Goal: Task Accomplishment & Management: Complete application form

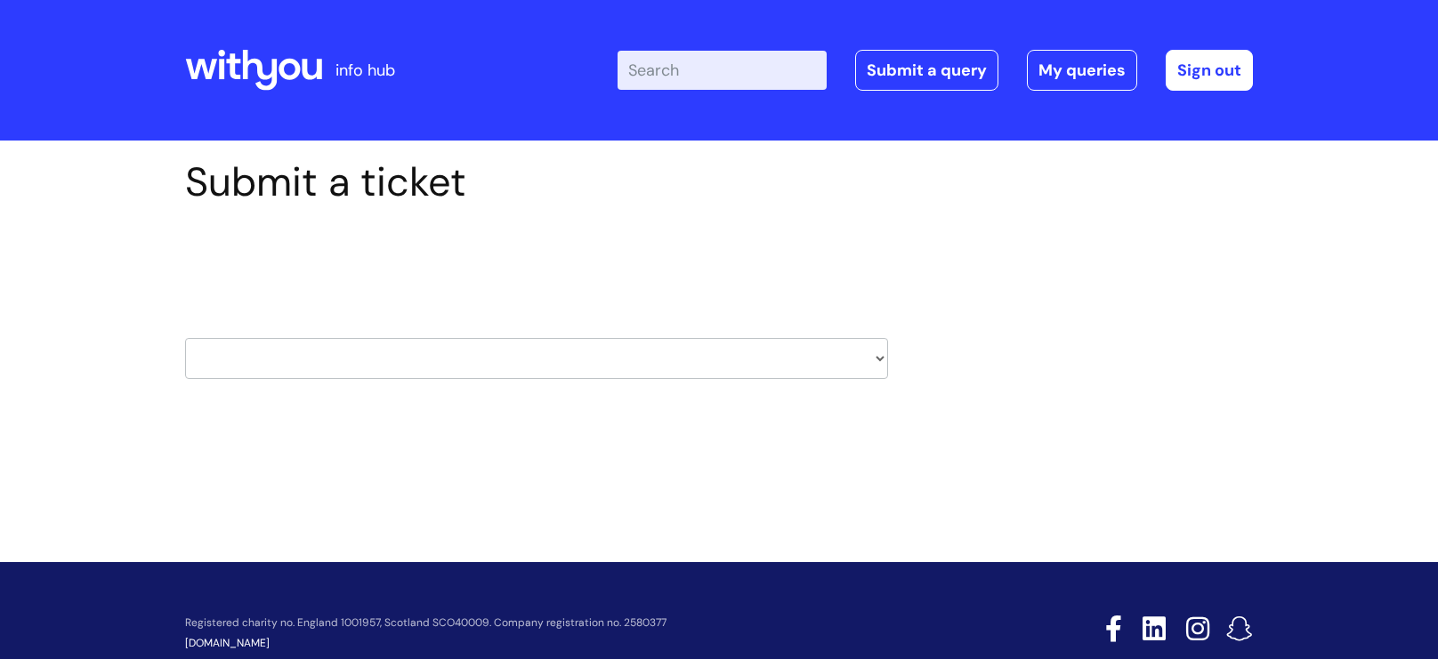
click at [436, 343] on select "HR / People IT and Support Clinical Drug Alerts Finance Accounts Data Support T…" at bounding box center [536, 358] width 703 height 41
select select "it_and_support"
click at [185, 338] on select "HR / People IT and Support Clinical Drug Alerts Finance Accounts Data Support T…" at bounding box center [536, 358] width 703 height 41
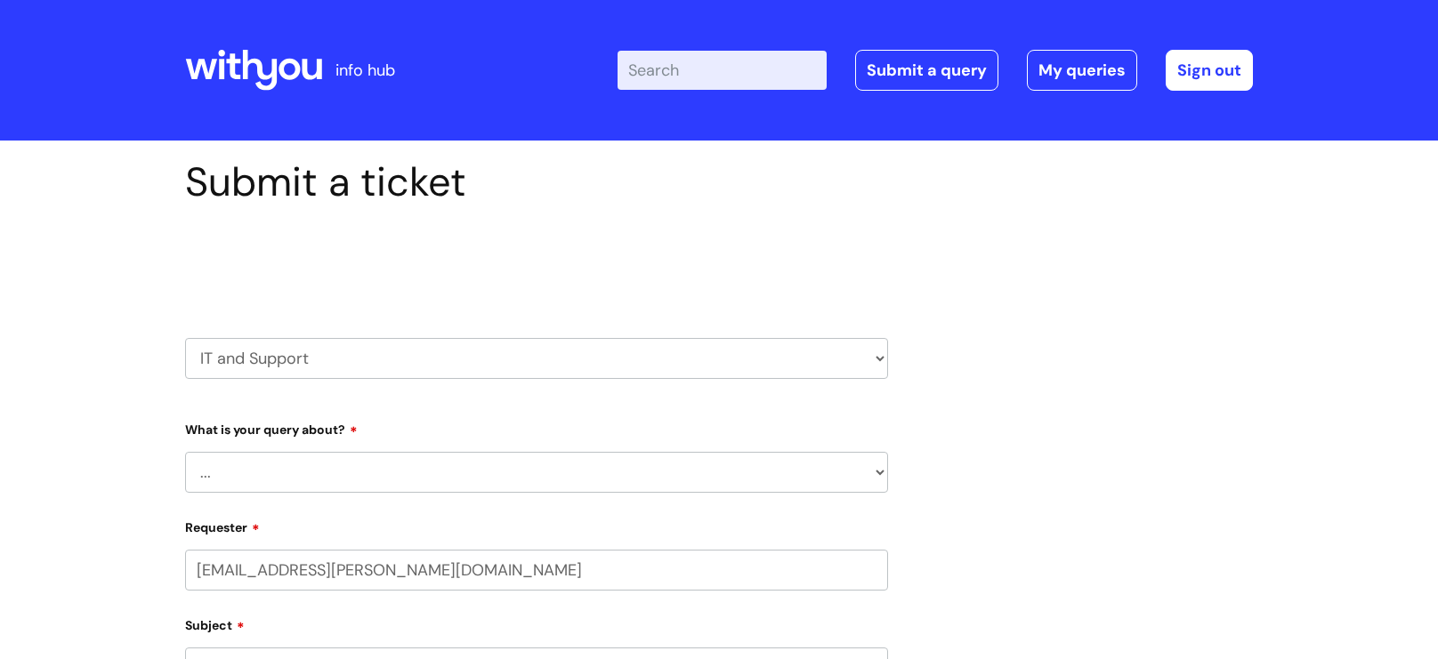
select select "80004418365"
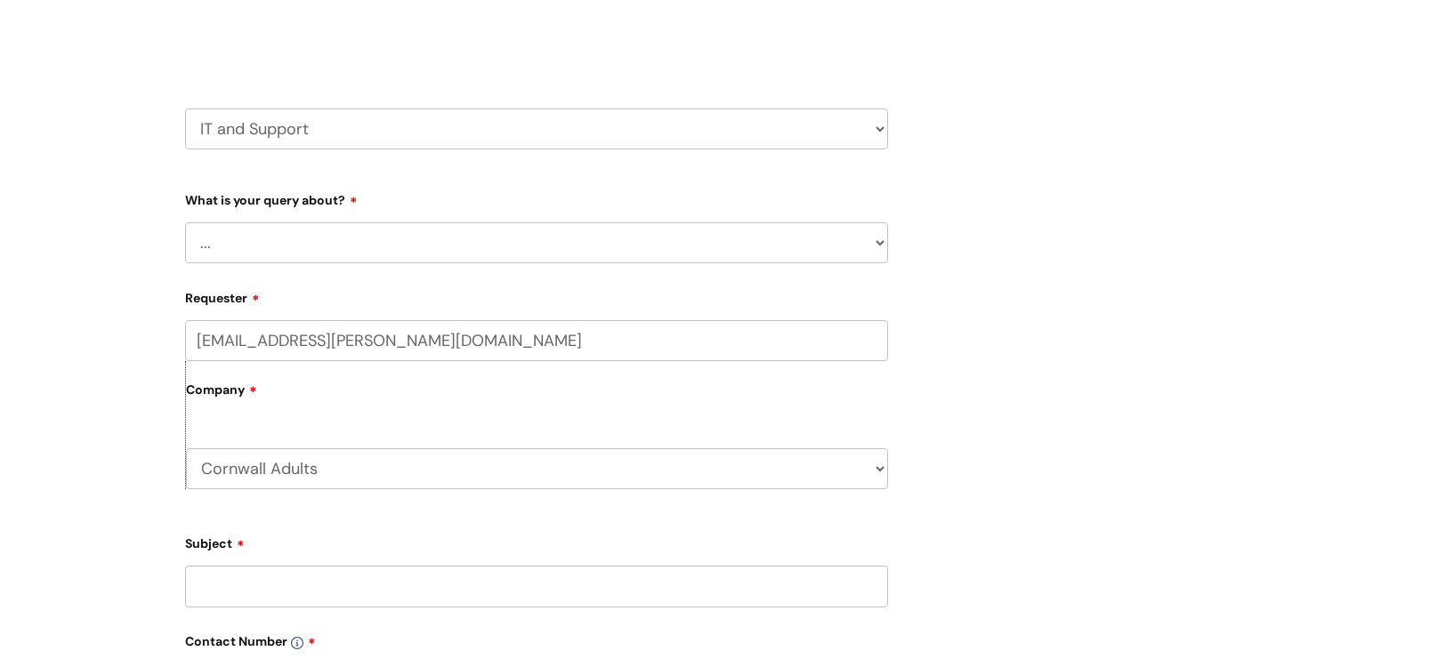
scroll to position [231, 0]
click at [386, 253] on select "... Mobile Phone Reset & MFA Accounts, Starters and Leavers IT Hardware issue I…" at bounding box center [536, 241] width 703 height 41
select select "IT Hardware issue"
click at [185, 221] on select "... Mobile Phone Reset & MFA Accounts, Starters and Leavers IT Hardware issue I…" at bounding box center [536, 241] width 703 height 41
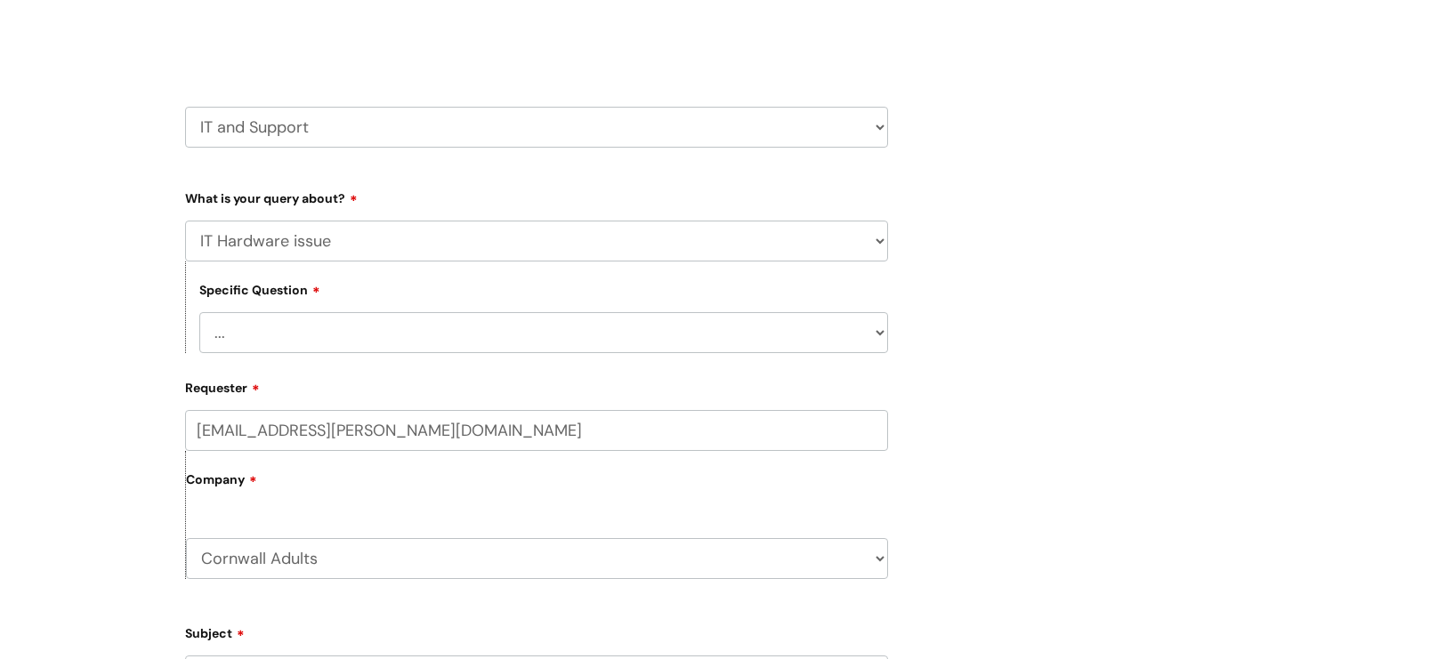
click at [354, 341] on select "... I need a new or replacement ... I’m waiting for new or replacement hardware…" at bounding box center [543, 332] width 689 height 41
select select "Problem with Laptop or Chromebook"
click at [199, 313] on select "... I need a new or replacement ... I’m waiting for new or replacement hardware…" at bounding box center [543, 332] width 689 height 41
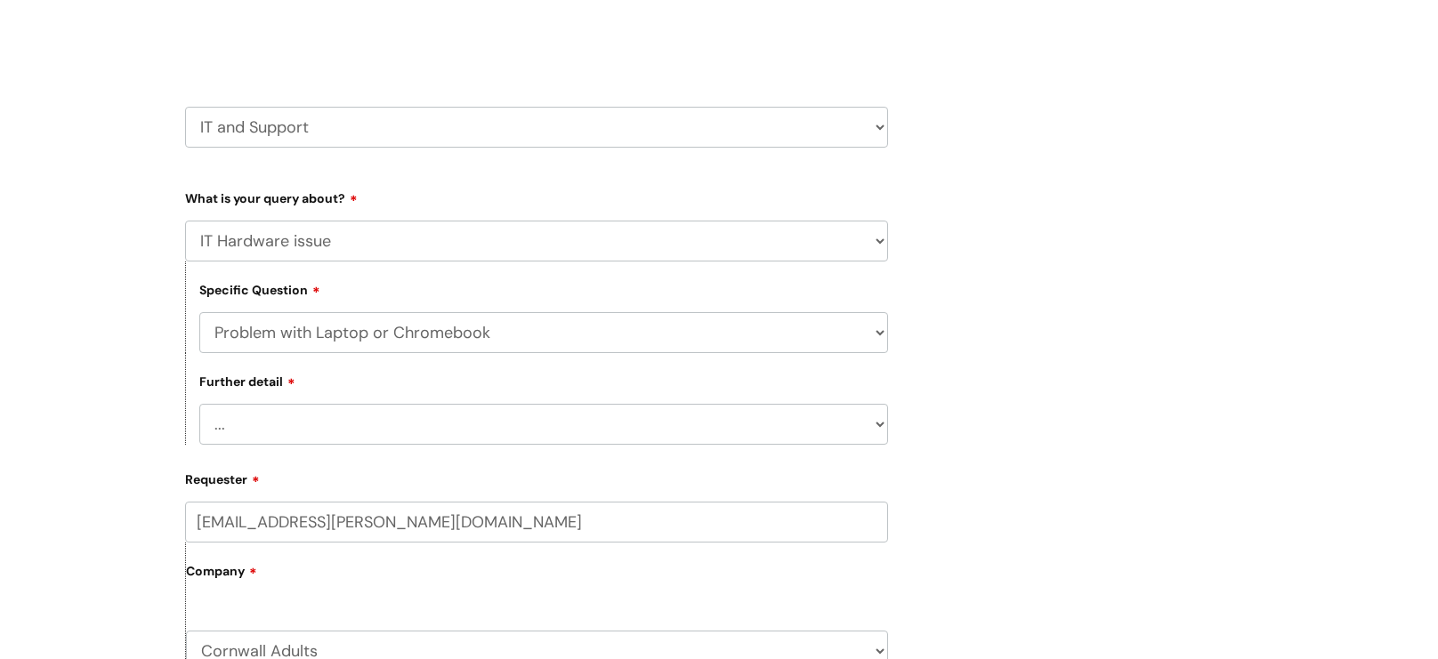
click at [418, 442] on select "... I’ve no sound / microphone I’ve got no internet or wifi I’ve got no camera …" at bounding box center [543, 424] width 689 height 41
click at [199, 407] on select "... I’ve no sound / microphone I’ve got no internet or wifi I’ve got no camera …" at bounding box center [543, 424] width 689 height 41
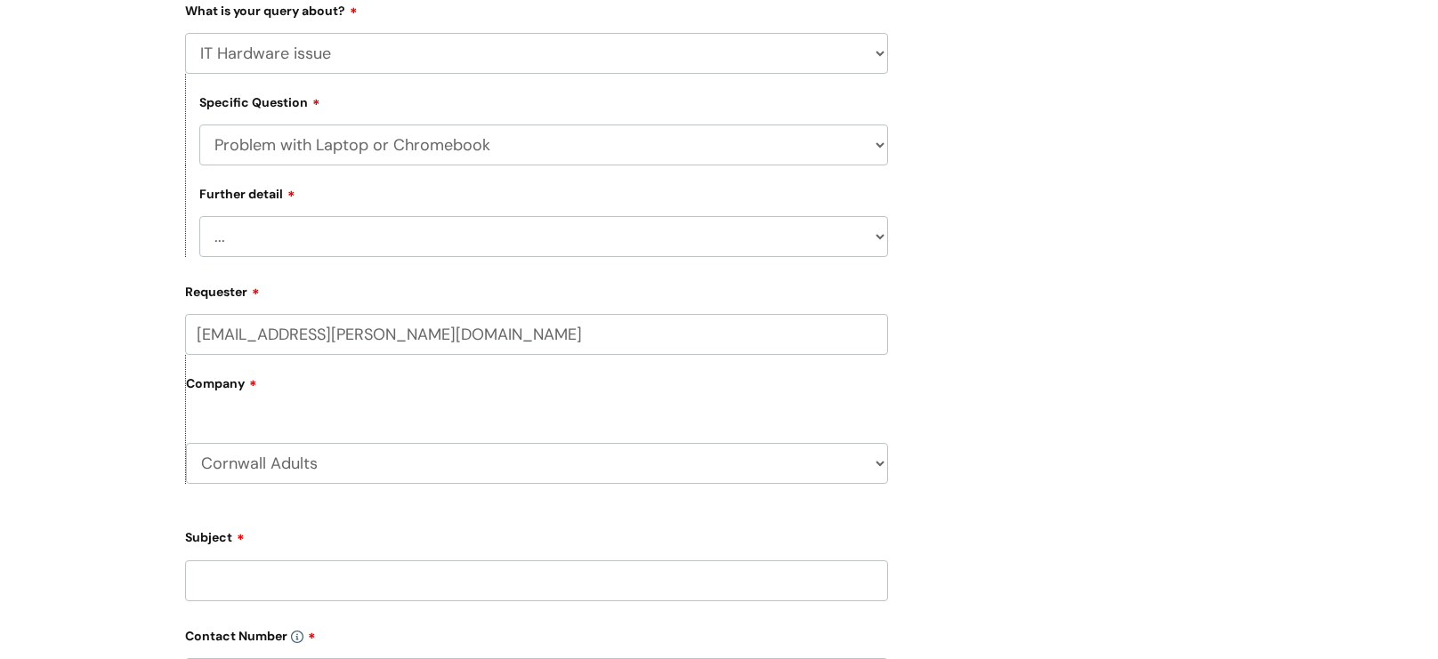
scroll to position [421, 0]
click at [512, 228] on select "... I’ve no sound / microphone I’ve got no internet or wifi I’ve got no camera …" at bounding box center [543, 234] width 689 height 41
click at [199, 218] on select "... I’ve no sound / microphone I’ve got no internet or wifi I’ve got no camera …" at bounding box center [543, 234] width 689 height 41
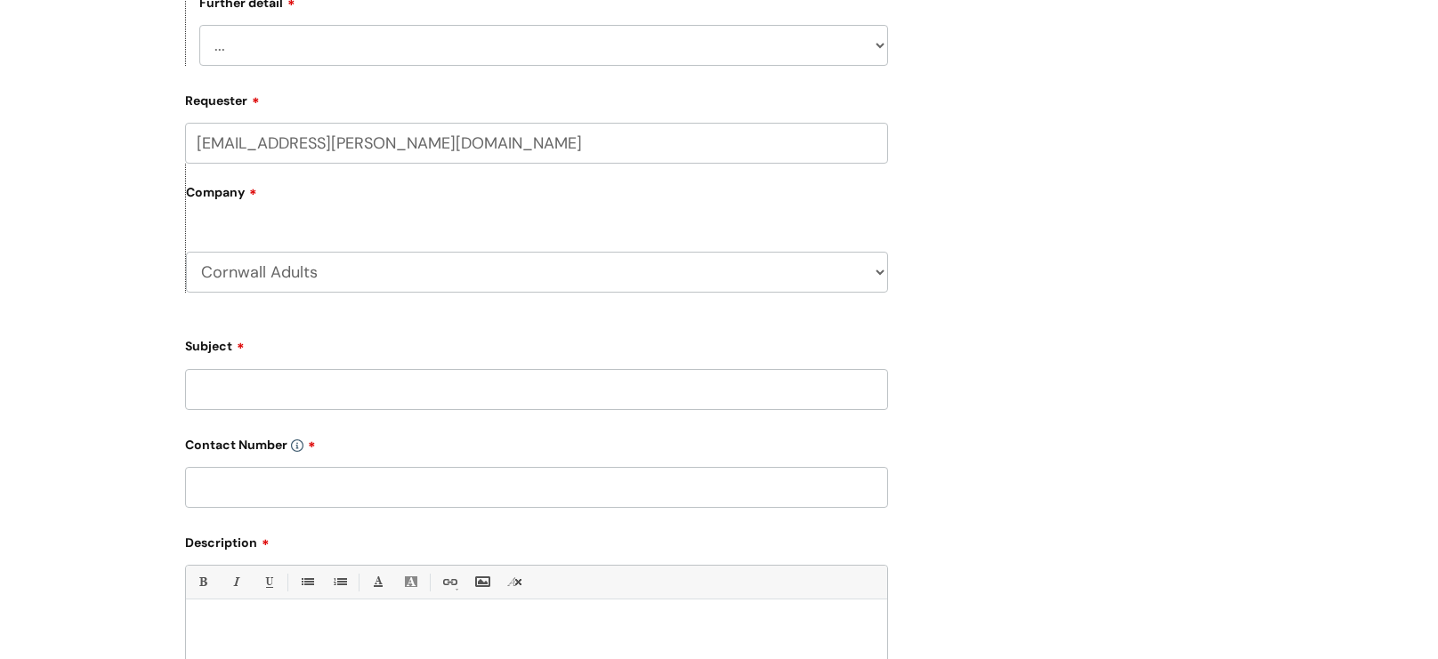
scroll to position [632, 0]
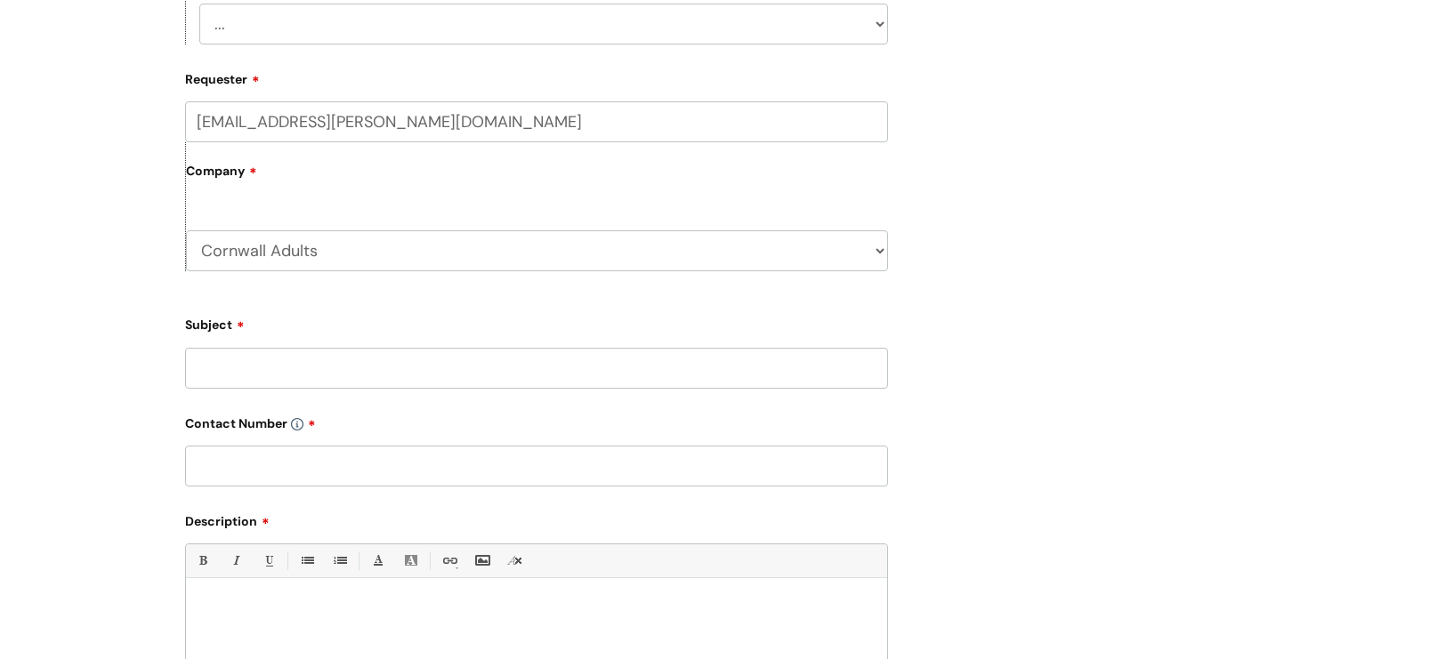
click at [346, 384] on input "Subject" at bounding box center [536, 368] width 703 height 41
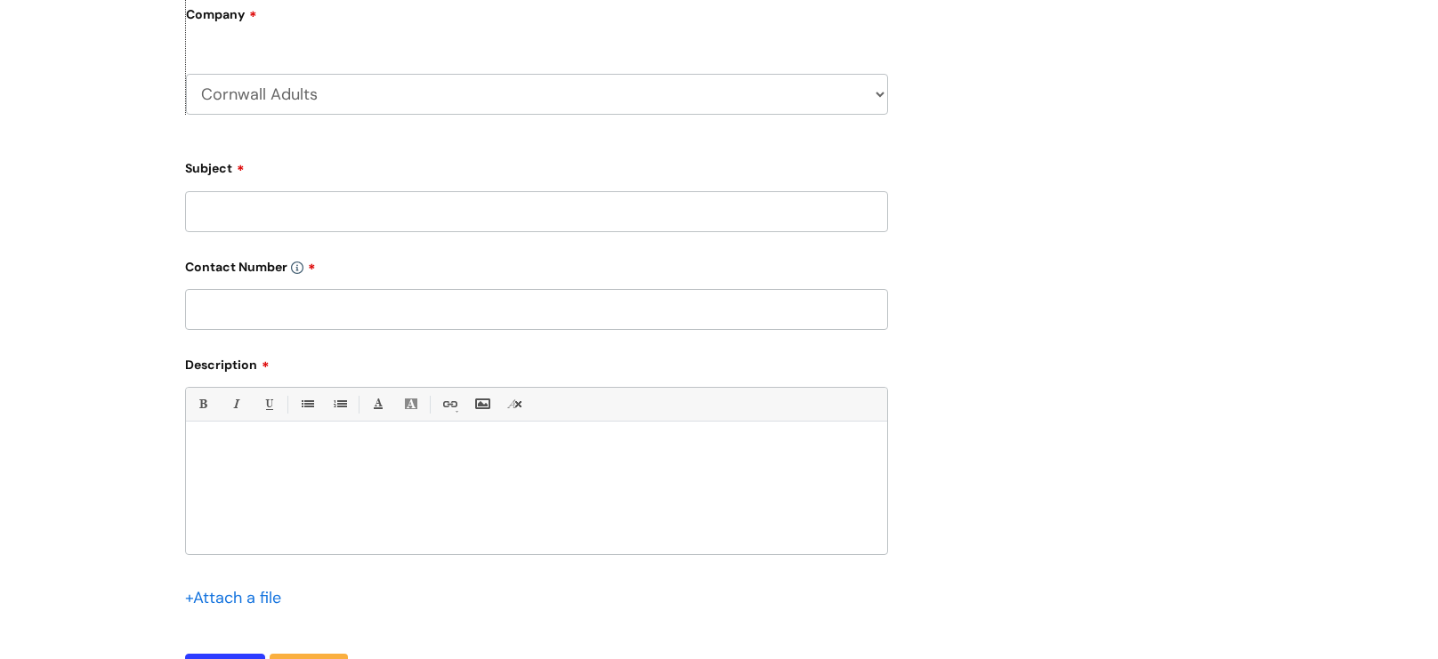
scroll to position [795, 0]
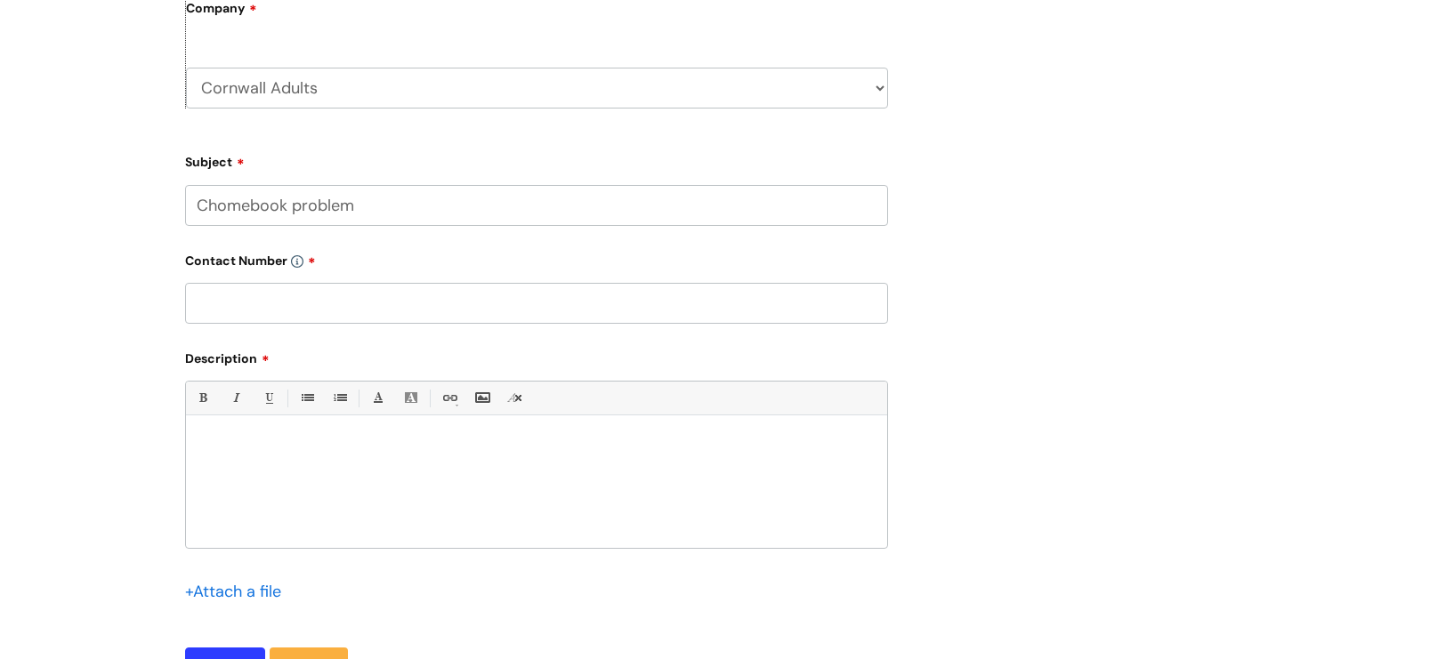
type input "Chomebook problem"
click at [389, 324] on input "text" at bounding box center [536, 303] width 703 height 41
paste input "07815675536"
type input "07815675536"
click at [277, 455] on p at bounding box center [536, 447] width 675 height 16
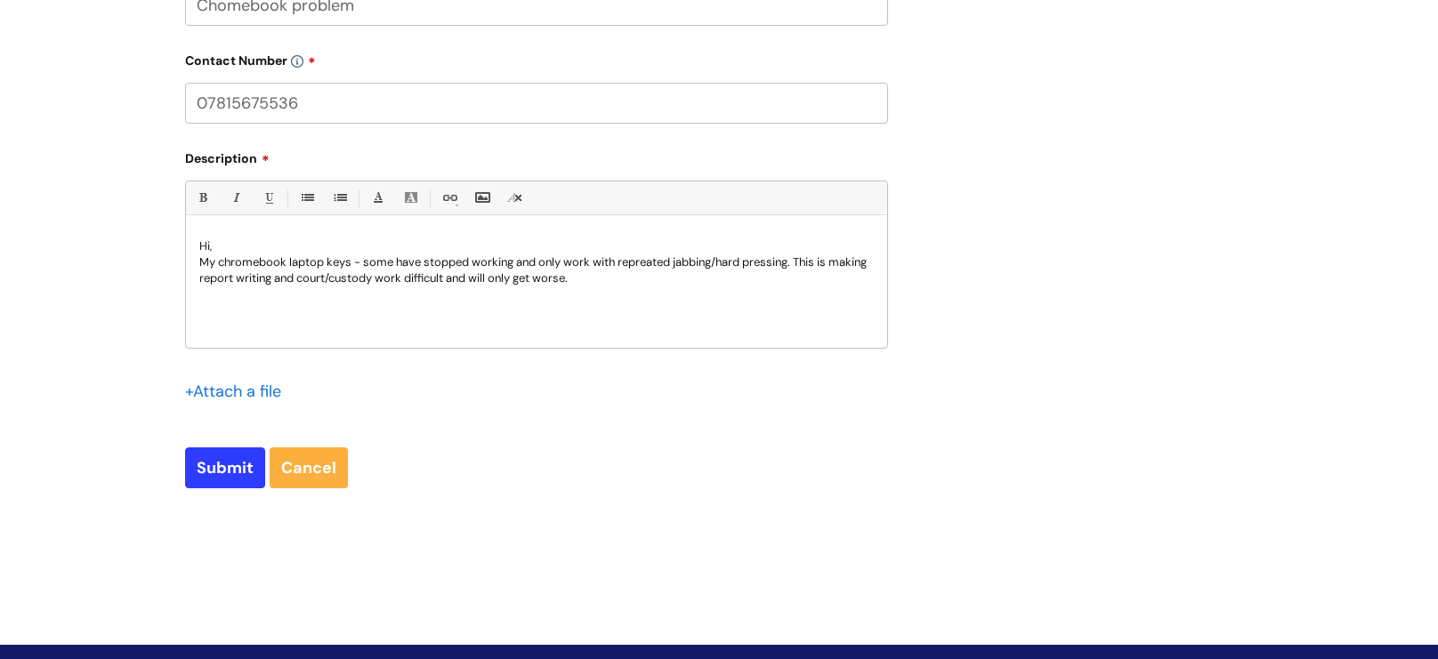
scroll to position [998, 0]
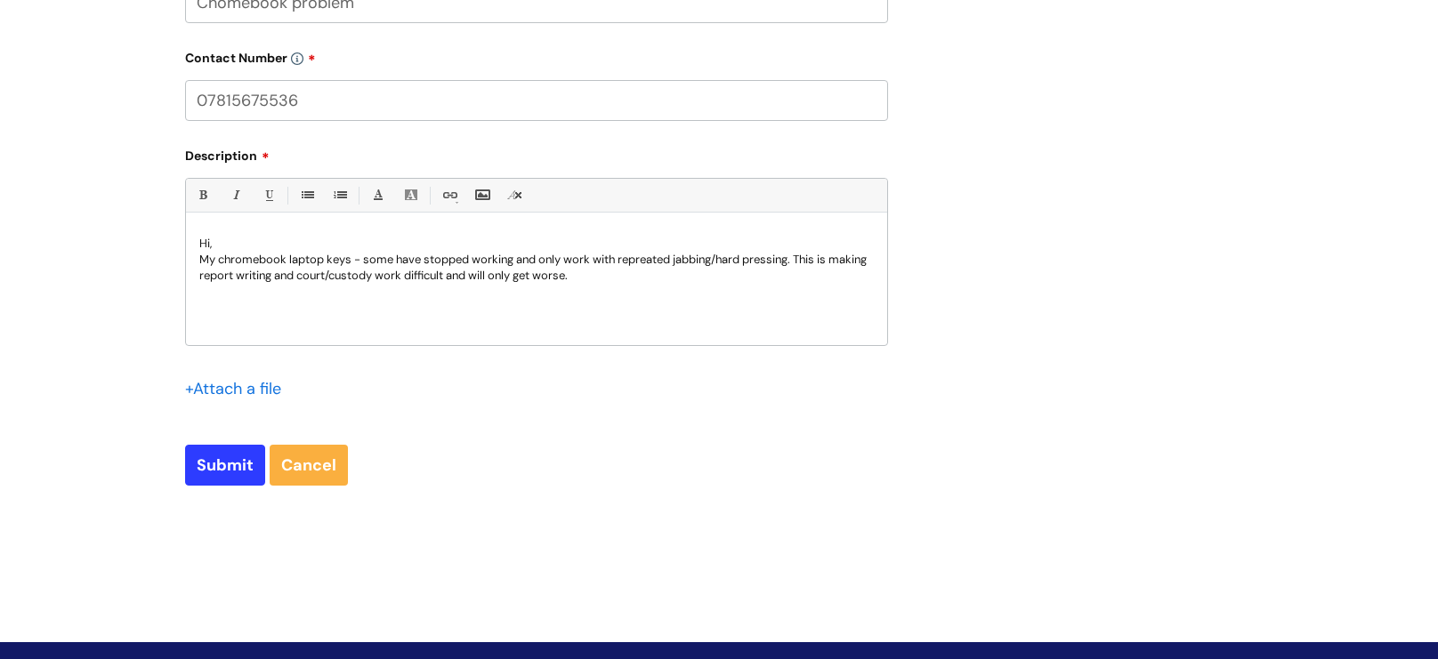
click at [637, 263] on p "My chromebook laptop keys - some have stopped working and only work with reprea…" at bounding box center [536, 268] width 675 height 32
click at [643, 267] on p "My chromebook laptop keys - some have stopped working and only work with reprea…" at bounding box center [536, 268] width 675 height 32
click at [237, 468] on input "Submit" at bounding box center [225, 465] width 80 height 41
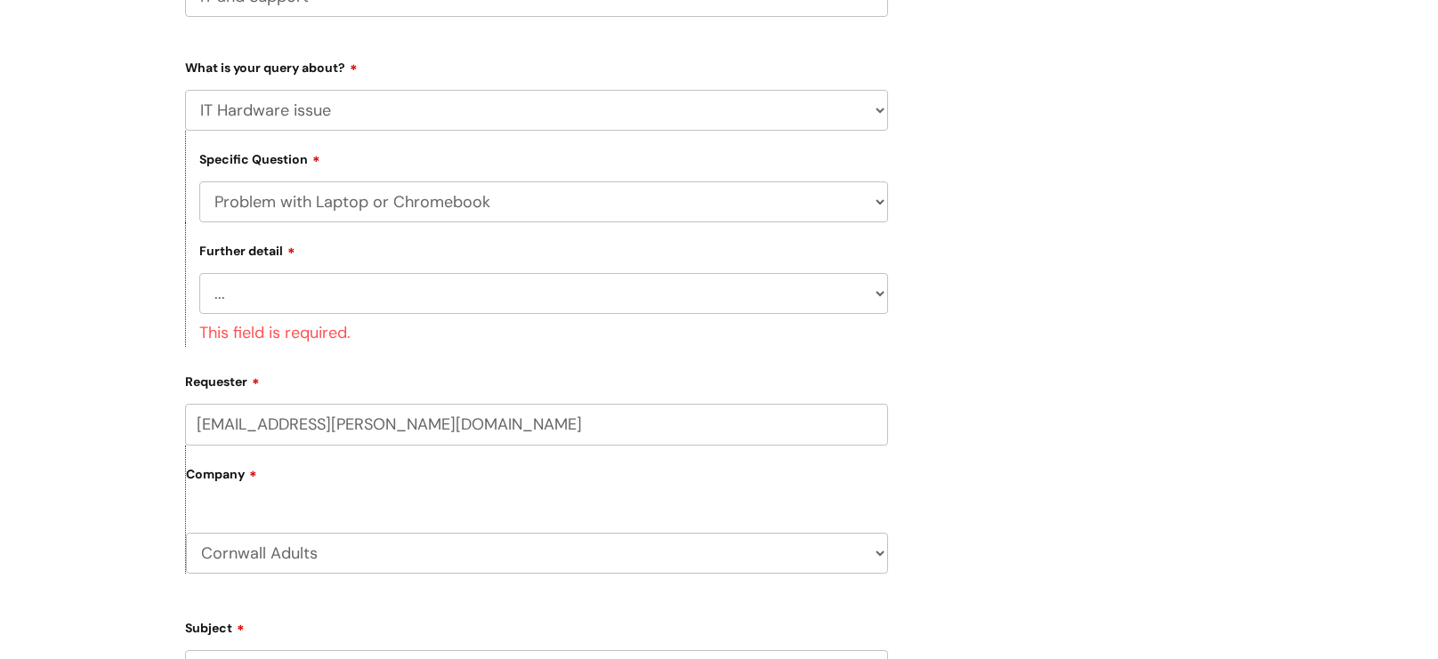
scroll to position [364, 0]
click at [311, 287] on select "... I’ve no sound / microphone I’ve got no internet or wifi I’ve got no camera …" at bounding box center [543, 291] width 689 height 41
click at [199, 275] on select "... I’ve no sound / microphone I’ve got no internet or wifi I’ve got no camera …" at bounding box center [543, 291] width 689 height 41
click at [375, 295] on select "... I’ve no sound / microphone I’ve got no internet or wifi I’ve got no camera …" at bounding box center [543, 291] width 689 height 41
select select "I’ve got a display issue"
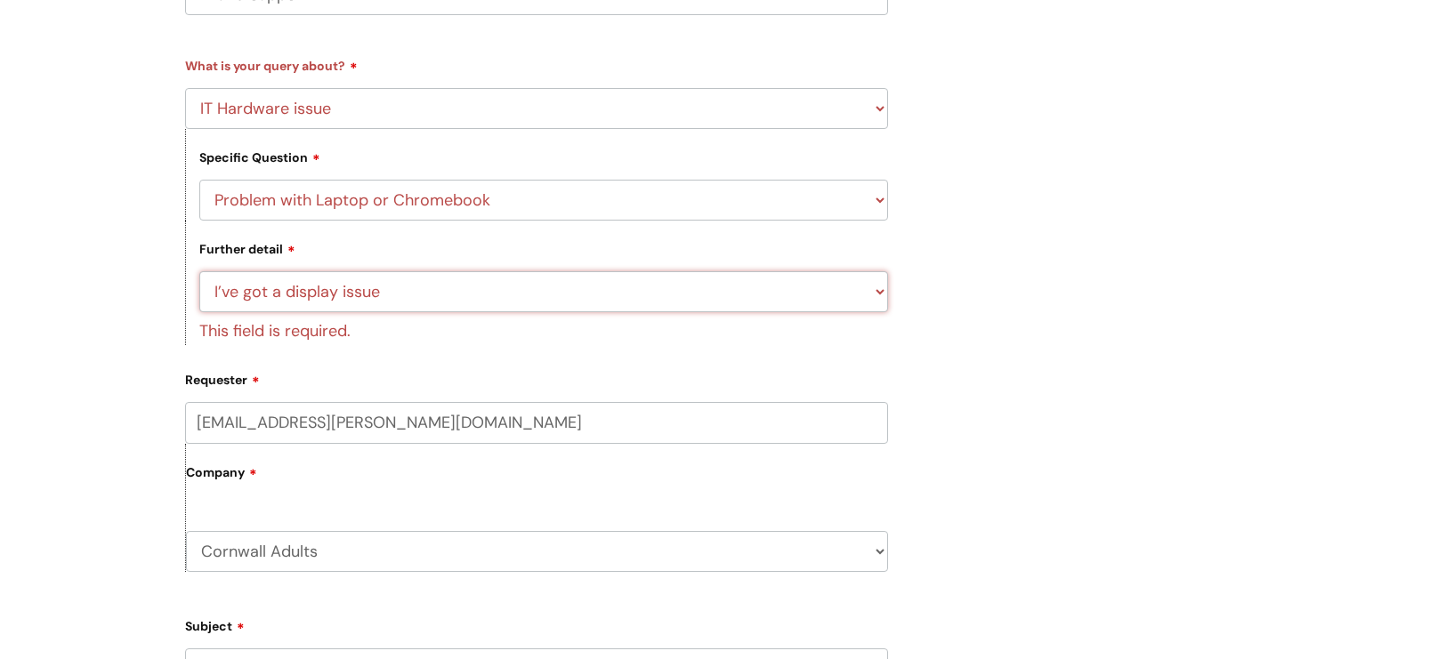
click at [199, 275] on select "... I’ve no sound / microphone I’ve got no internet or wifi I’ve got no camera …" at bounding box center [543, 291] width 689 height 41
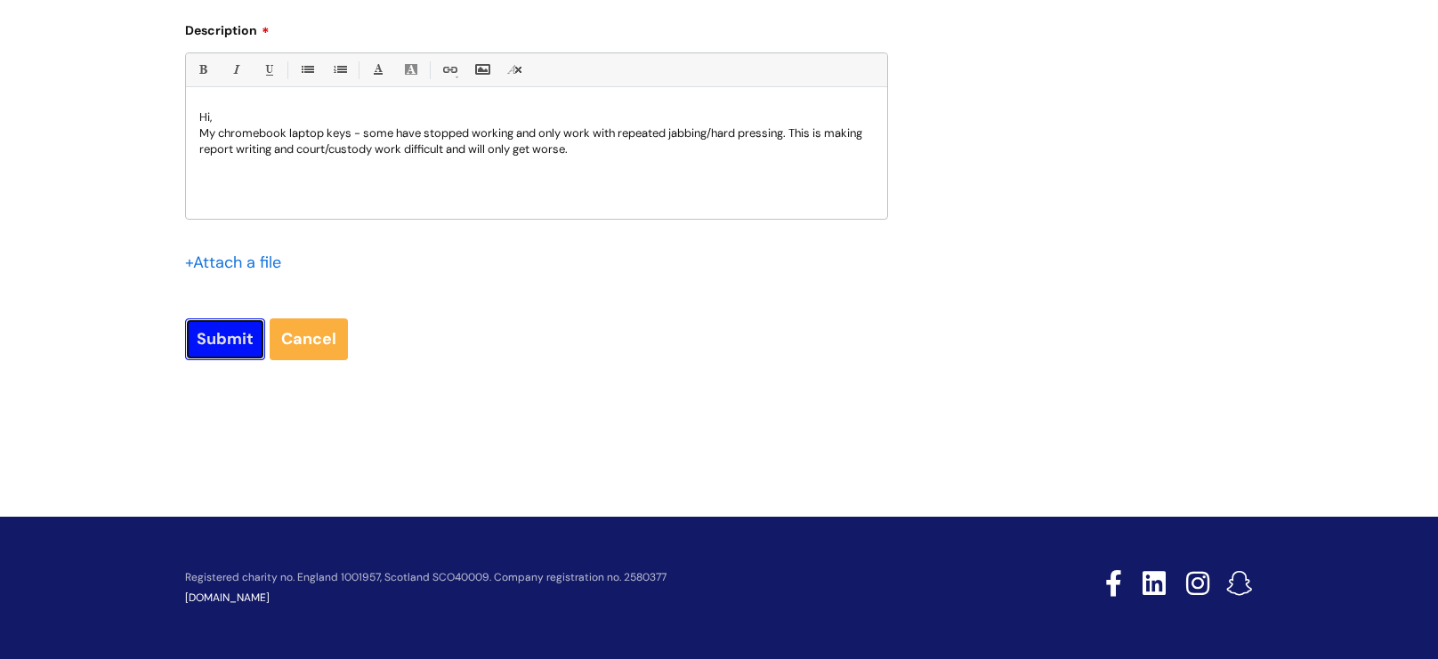
click at [229, 339] on input "Submit" at bounding box center [225, 339] width 80 height 41
type input "Please Wait..."
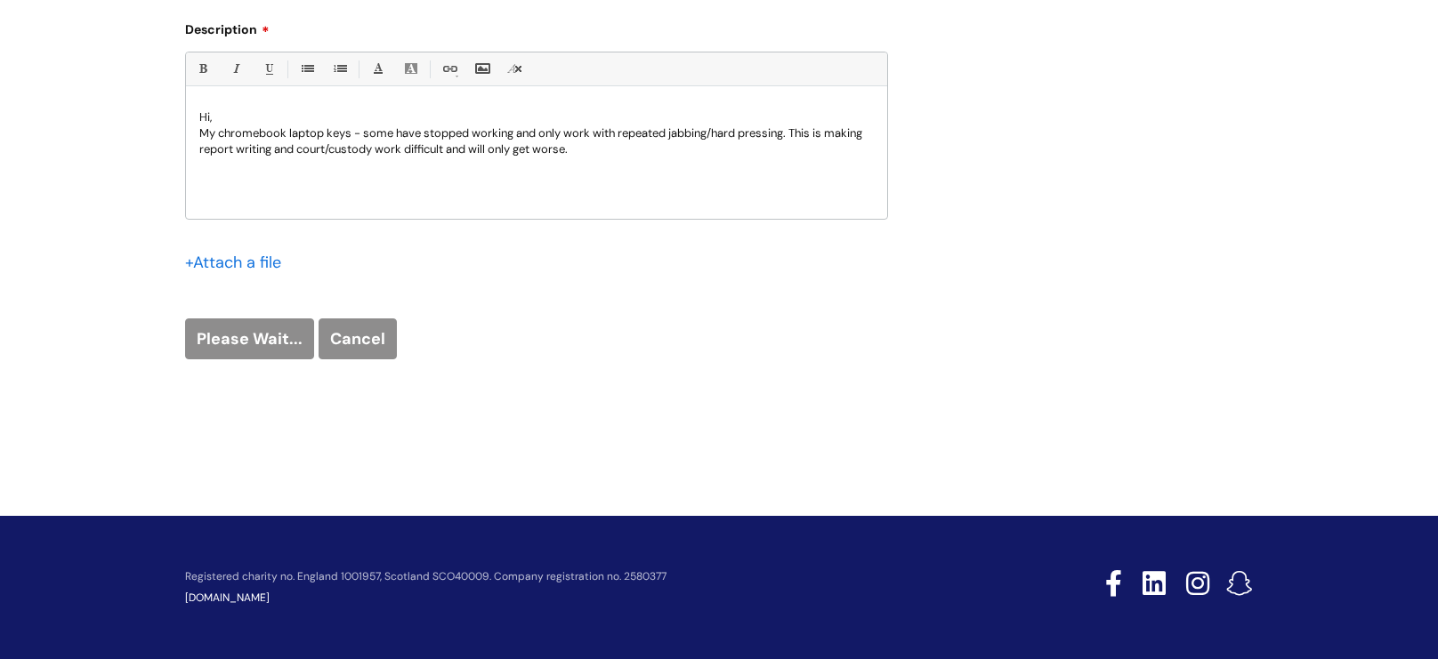
scroll to position [1131, 0]
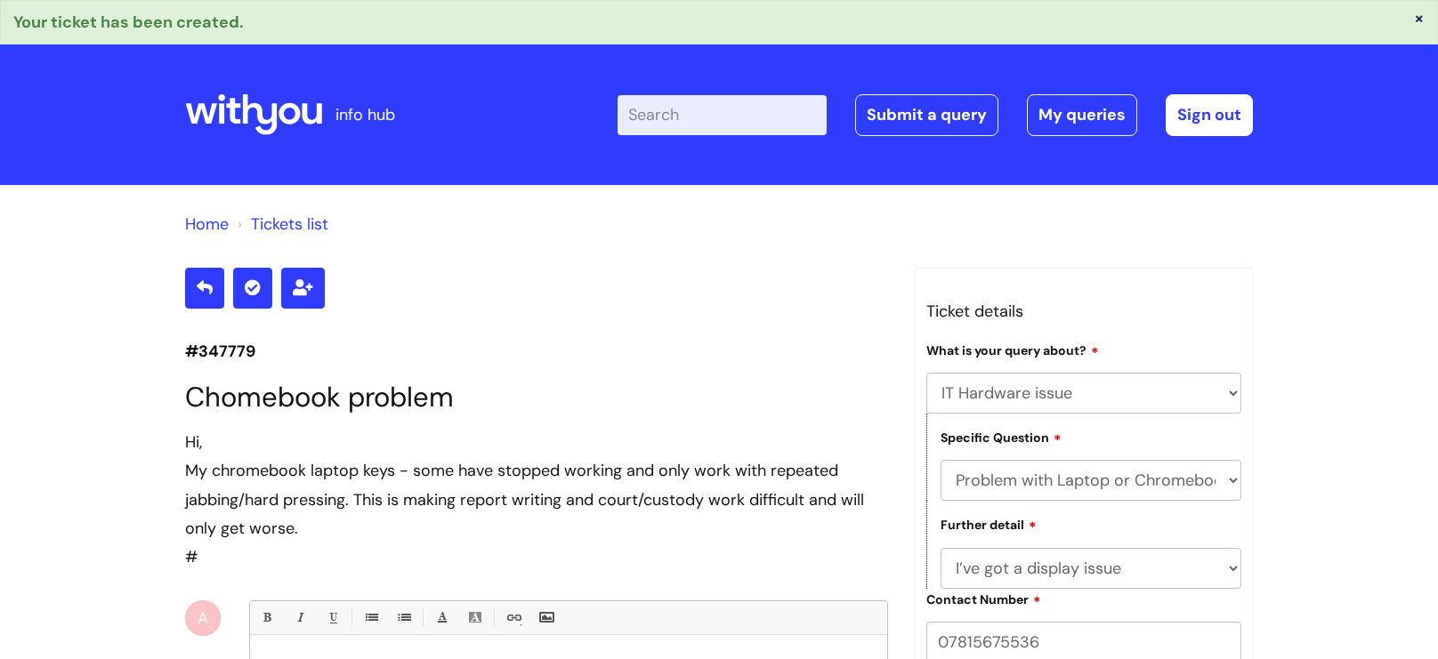
select select "IT Hardware issue"
select select "Problem with Laptop or Chromebook"
select select "I’ve got a display issue"
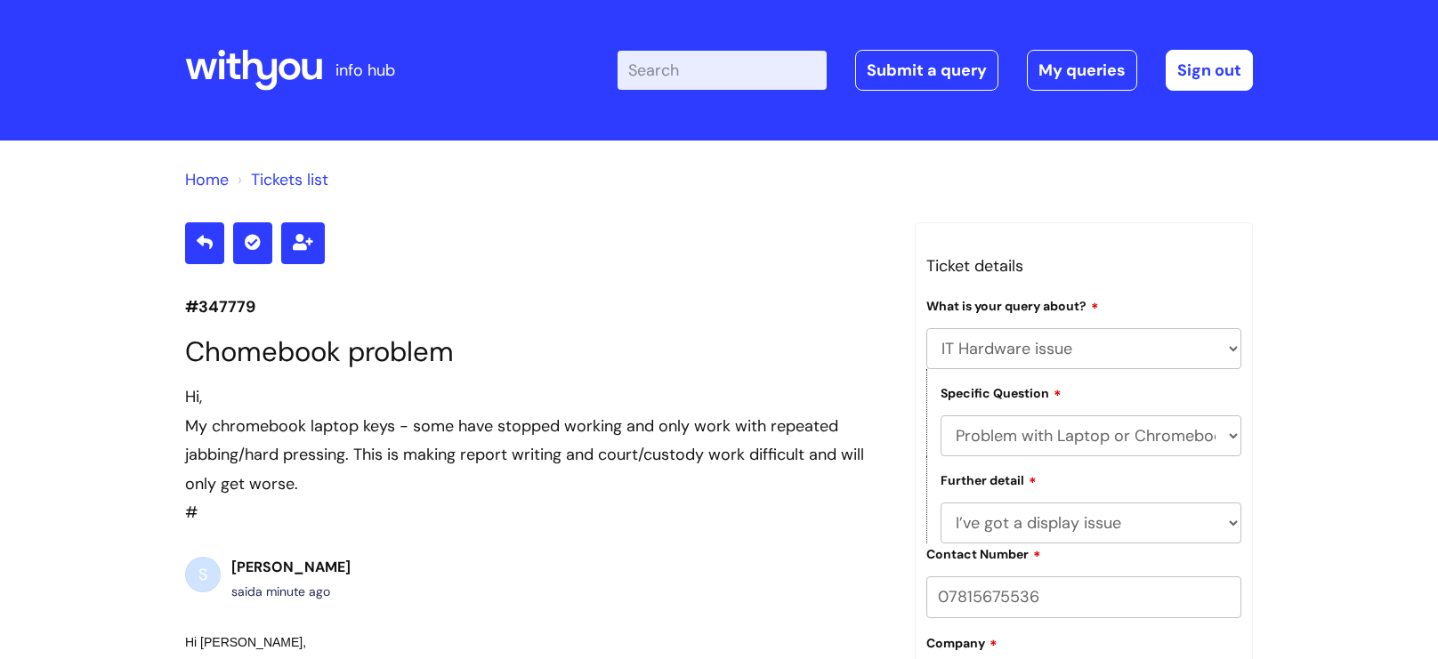
select select "IT Hardware issue"
select select "Problem with Laptop or Chromebook"
select select "I’ve got a display issue"
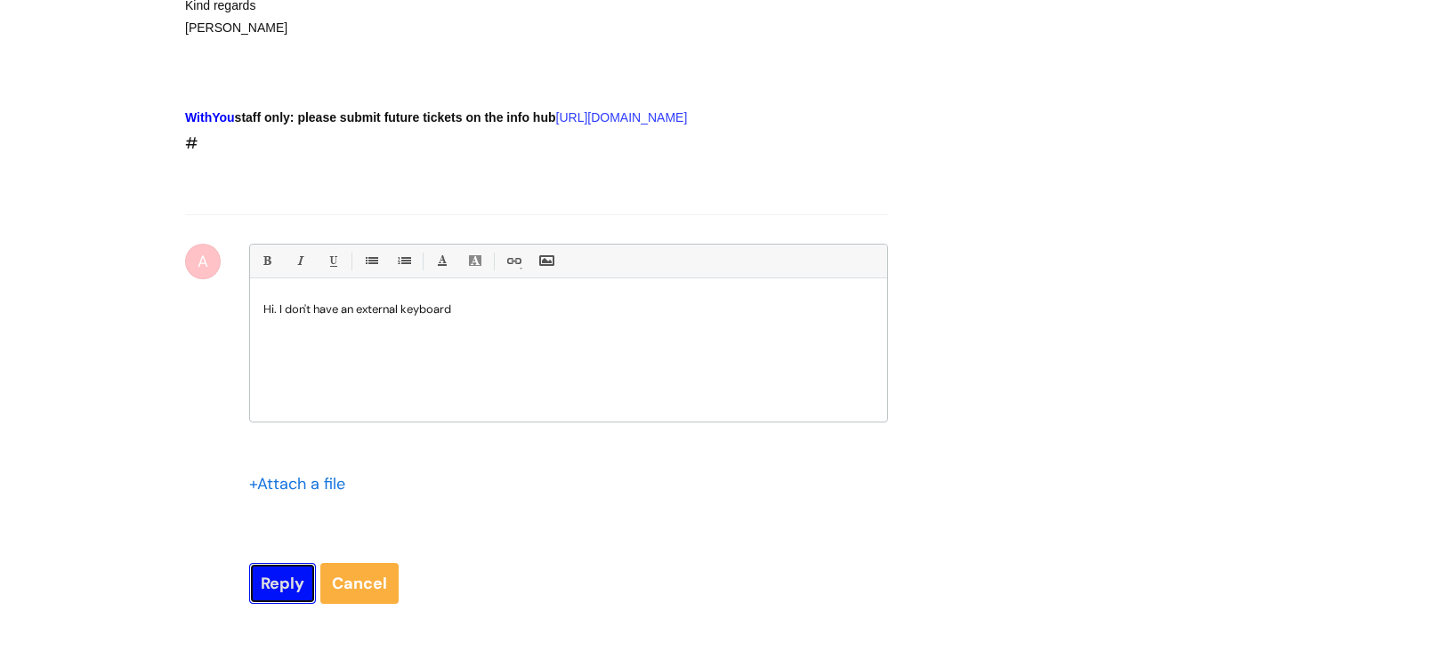
click at [263, 604] on input "Reply" at bounding box center [282, 583] width 67 height 41
type input "Please Wait..."
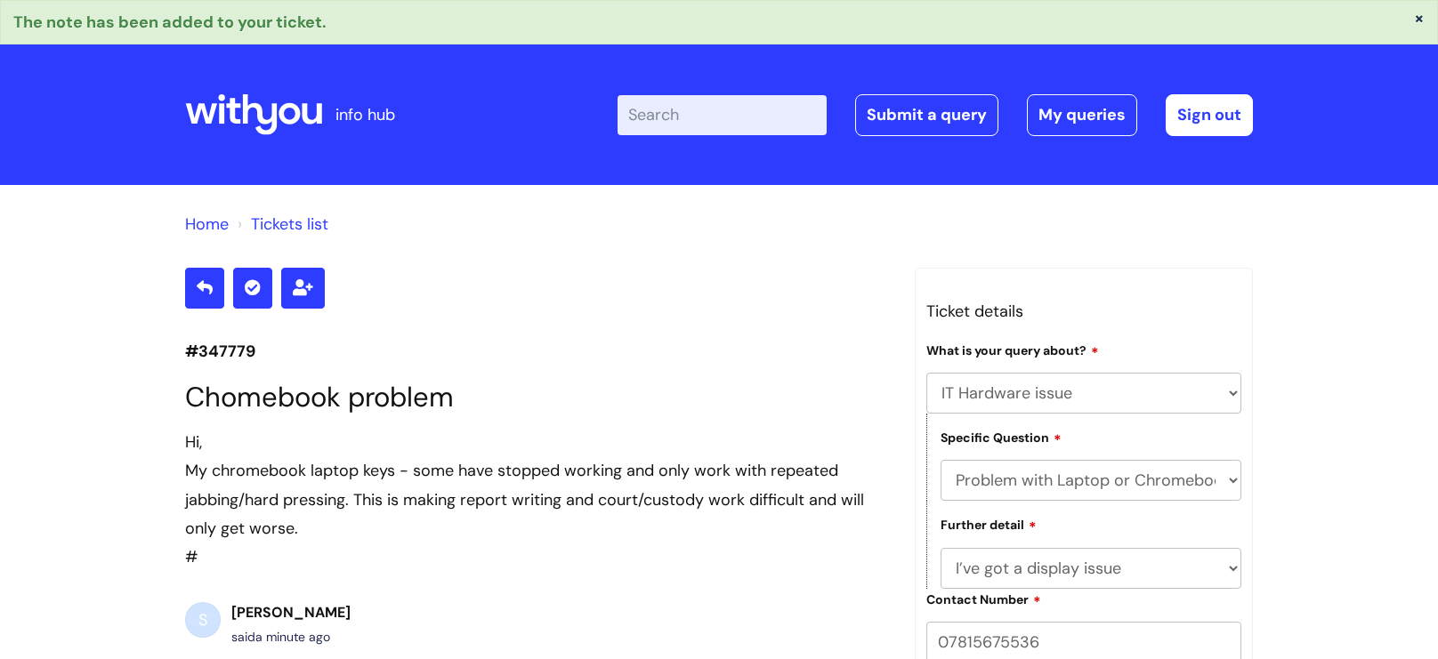
select select "IT Hardware issue"
select select "Problem with Laptop or Chromebook"
select select "I’ve got a display issue"
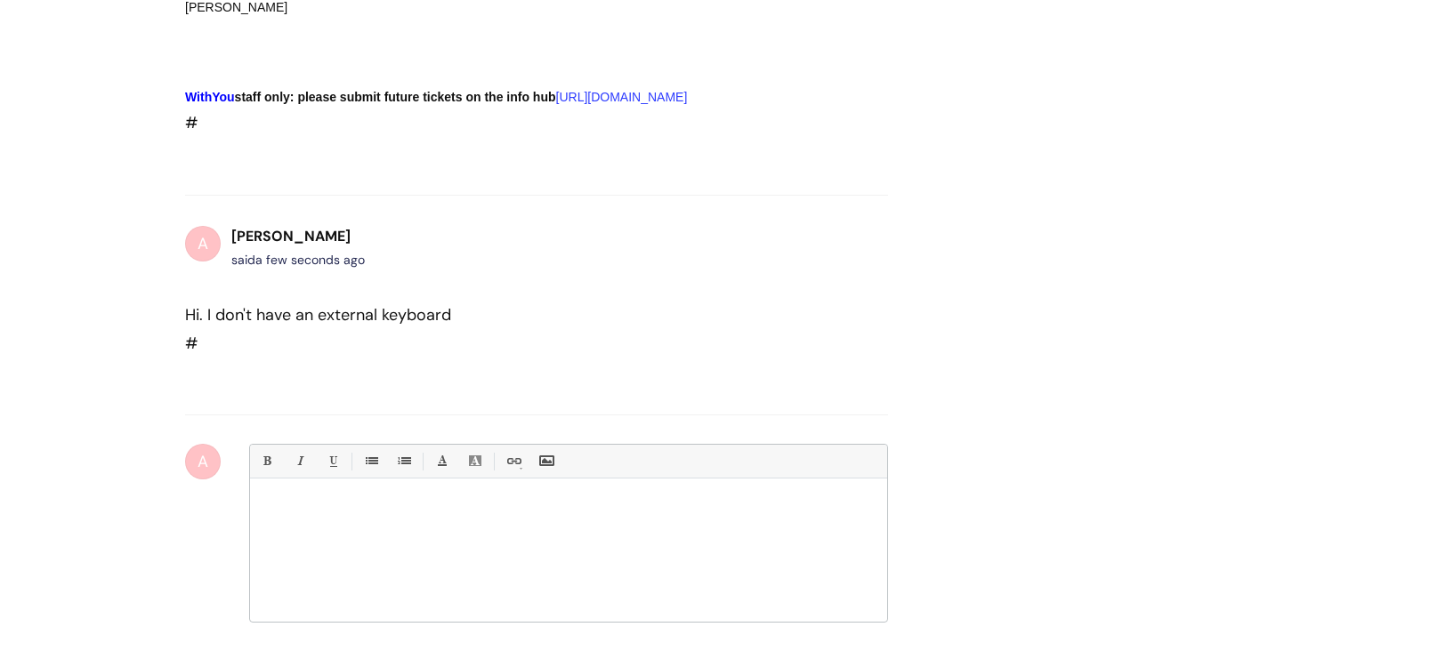
scroll to position [861, 0]
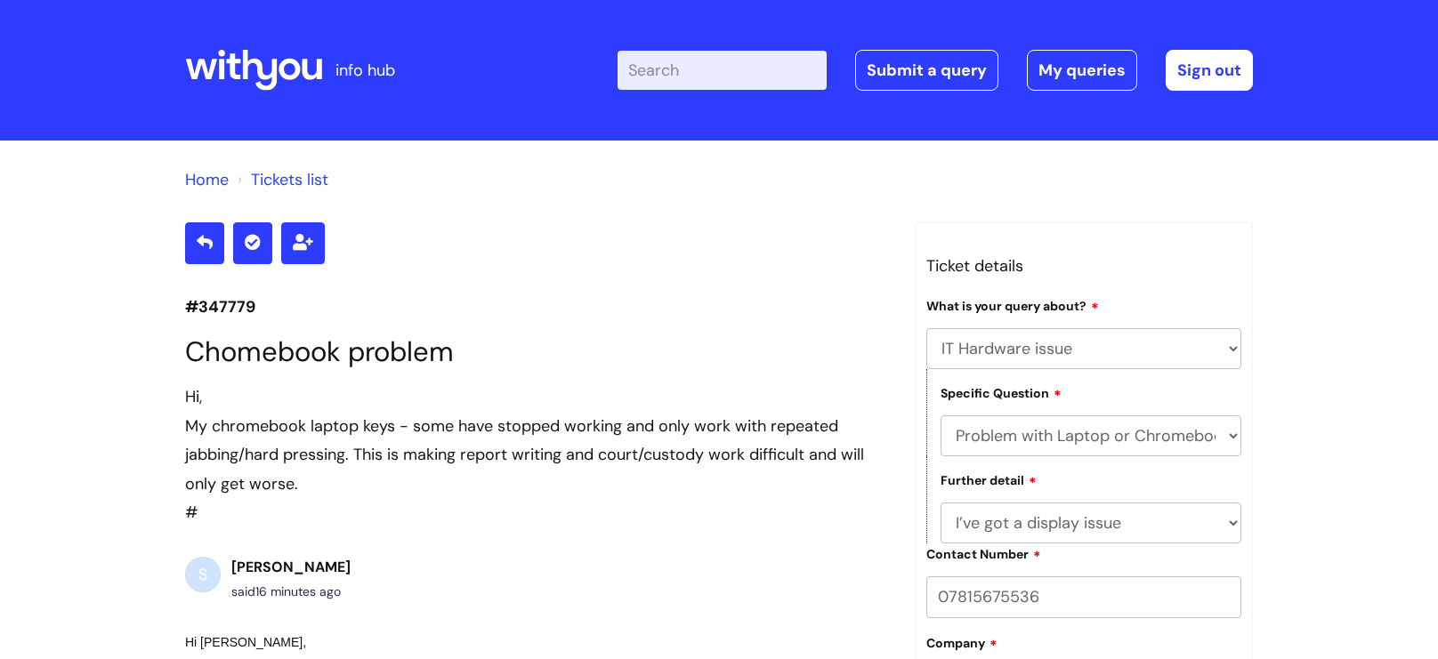
select select "IT Hardware issue"
select select "Problem with Laptop or Chromebook"
select select "I’ve got a display issue"
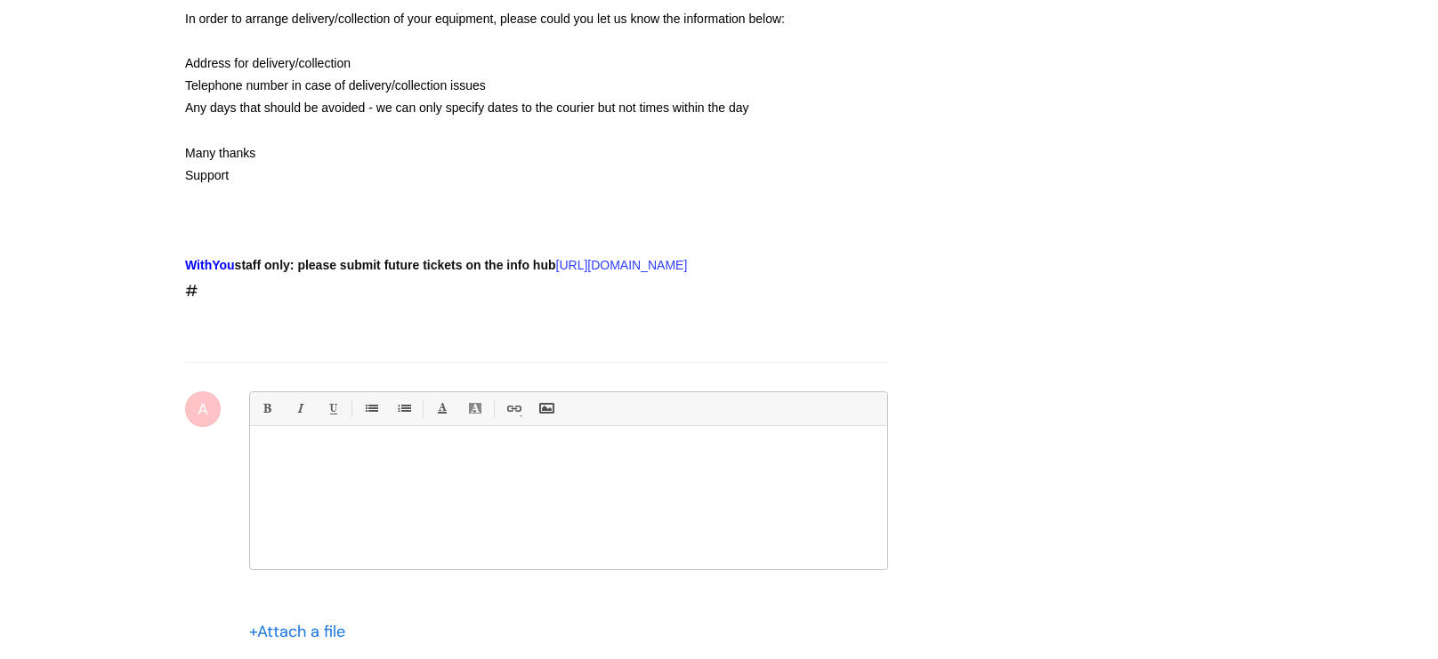
scroll to position [1531, 0]
drag, startPoint x: 311, startPoint y: 496, endPoint x: 173, endPoint y: 498, distance: 138.9
click at [360, 481] on p "07815675536" at bounding box center [568, 473] width 610 height 16
